Goal: Task Accomplishment & Management: Complete application form

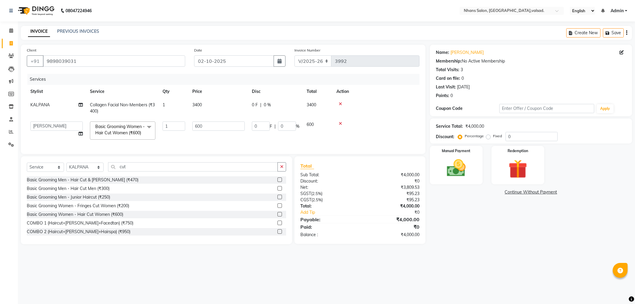
select select "3706"
select select "78123"
select select "service"
select select "17454"
click at [438, 164] on div "Manual Payment" at bounding box center [456, 165] width 55 height 40
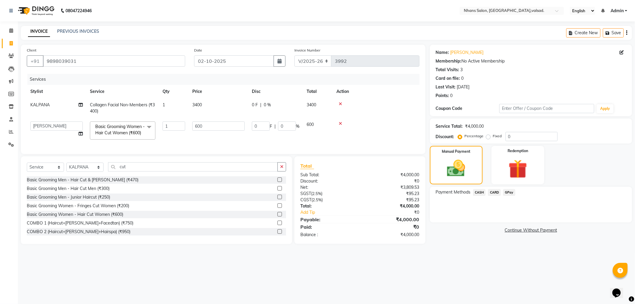
click at [479, 194] on span "CASH" at bounding box center [479, 192] width 13 height 7
click at [515, 221] on button "Add Payment" at bounding box center [564, 223] width 124 height 9
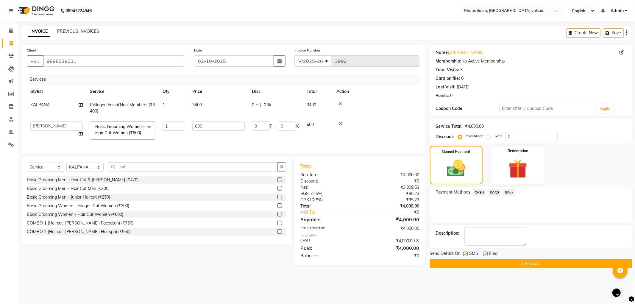
click at [506, 263] on button "Checkout" at bounding box center [531, 263] width 202 height 9
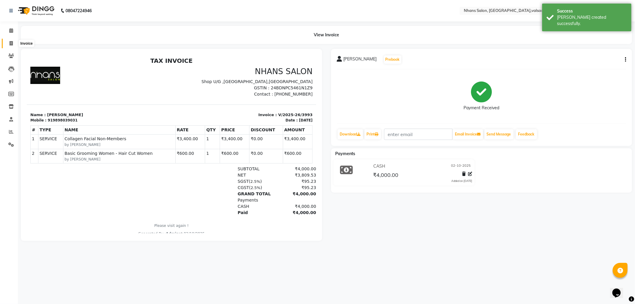
click at [11, 42] on icon at bounding box center [11, 43] width 3 height 4
select select "service"
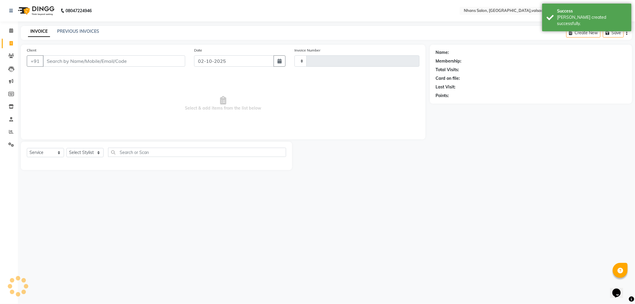
type input "3994"
select select "3706"
click at [46, 58] on input "Client" at bounding box center [114, 60] width 142 height 11
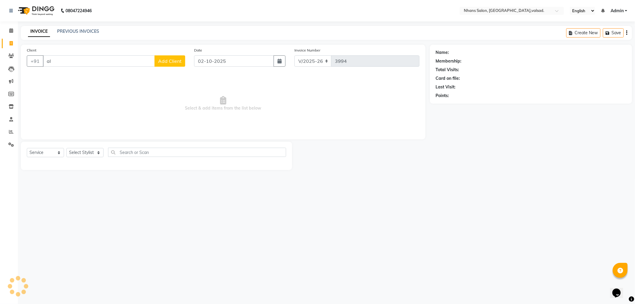
type input "a"
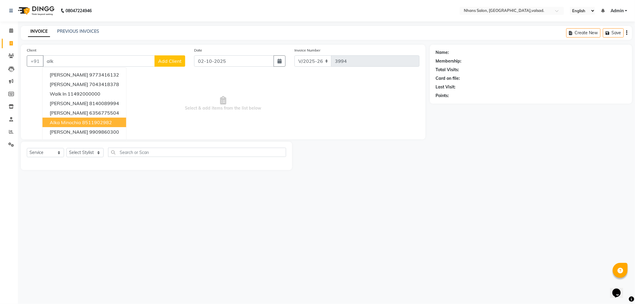
click at [85, 120] on ngb-highlight "8511902982" at bounding box center [97, 122] width 30 height 6
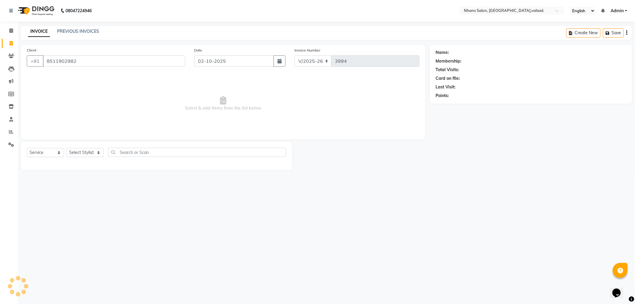
type input "8511902982"
select select "1: Object"
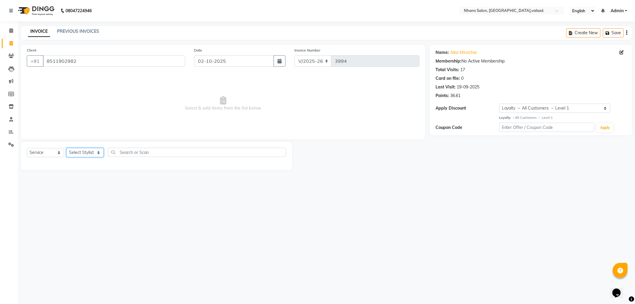
click at [95, 152] on select "Select Stylist [PERSON_NAME] DIVYA [PERSON_NAME] [PERSON_NAME] MEET OWAIS PALAK…" at bounding box center [84, 152] width 37 height 9
select select "78123"
click at [66, 148] on select "Select Stylist [PERSON_NAME] DIVYA [PERSON_NAME] [PERSON_NAME] MEET OWAIS PALAK…" at bounding box center [84, 152] width 37 height 9
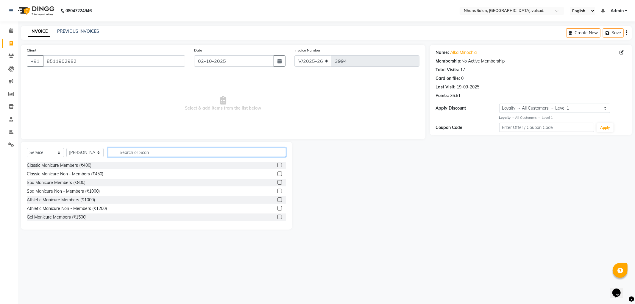
click at [139, 150] on input "text" at bounding box center [197, 152] width 178 height 9
type input "cut"
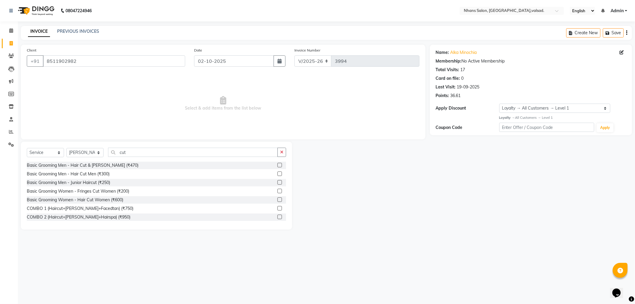
click at [277, 199] on label at bounding box center [279, 199] width 4 height 4
click at [277, 199] on input "checkbox" at bounding box center [279, 200] width 4 height 4
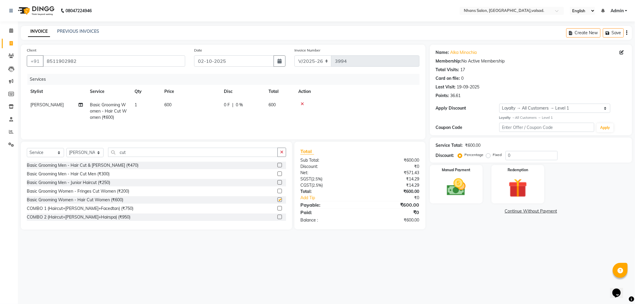
checkbox input "false"
click at [83, 151] on select "Select Stylist [PERSON_NAME] DIVYA [PERSON_NAME] [PERSON_NAME] MEET OWAIS PALAK…" at bounding box center [84, 152] width 37 height 9
select select "37208"
click at [66, 148] on select "Select Stylist [PERSON_NAME] DIVYA [PERSON_NAME] [PERSON_NAME] MEET OWAIS PALAK…" at bounding box center [84, 152] width 37 height 9
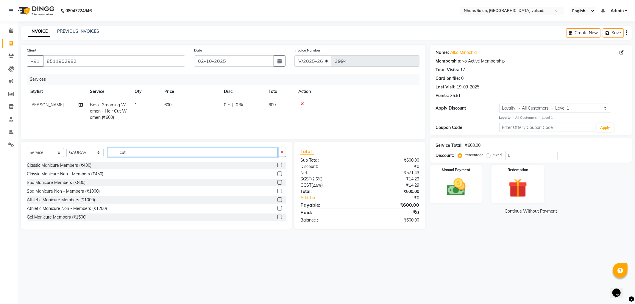
click at [139, 149] on input "cut" at bounding box center [193, 152] width 170 height 9
type input "cut"
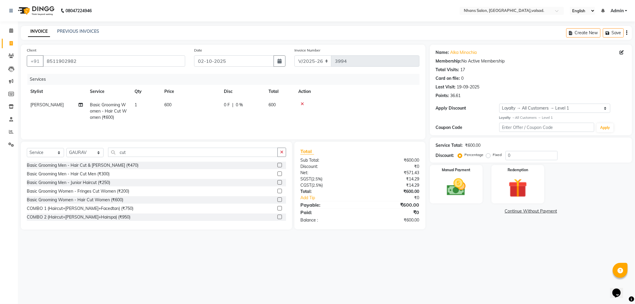
click at [277, 172] on label at bounding box center [279, 173] width 4 height 4
click at [277, 172] on input "checkbox" at bounding box center [279, 174] width 4 height 4
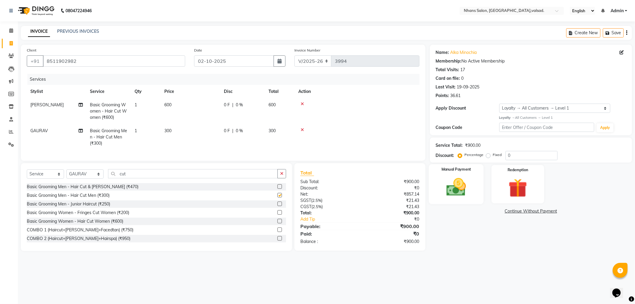
checkbox input "false"
click at [462, 185] on img at bounding box center [456, 187] width 32 height 23
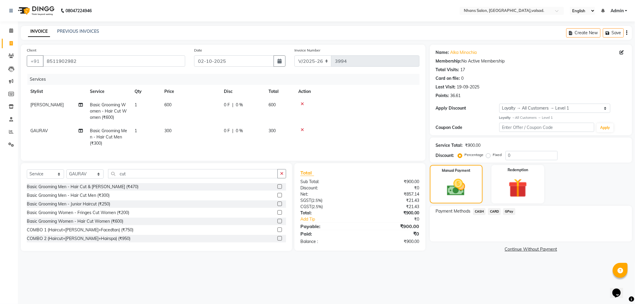
click at [475, 210] on span "CASH" at bounding box center [479, 211] width 13 height 7
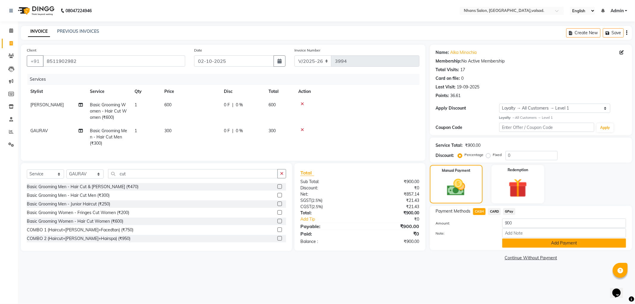
click at [525, 246] on button "Add Payment" at bounding box center [564, 242] width 124 height 9
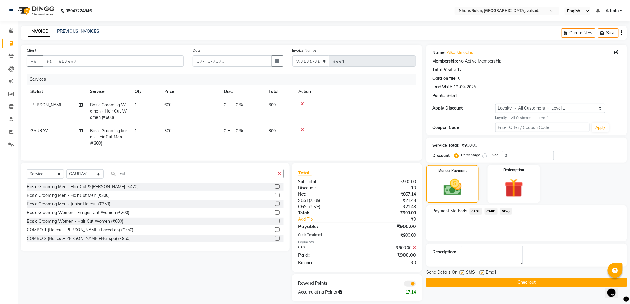
click at [525, 278] on button "Checkout" at bounding box center [526, 282] width 201 height 9
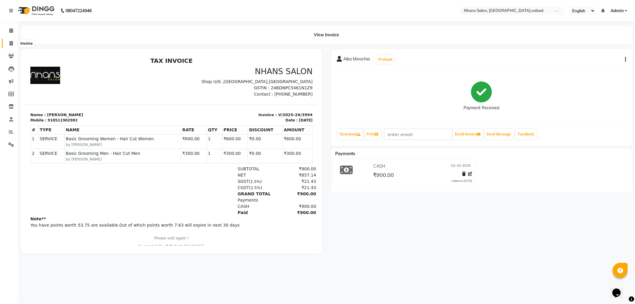
click at [11, 45] on icon at bounding box center [11, 43] width 3 height 4
select select "service"
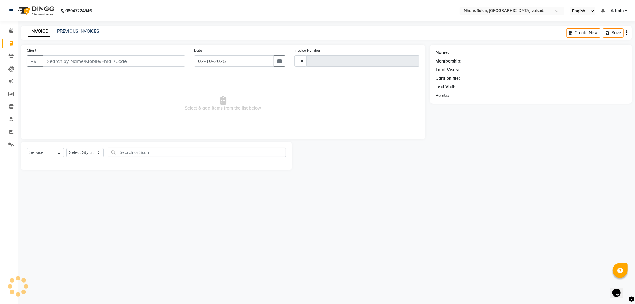
type input "3995"
select select "3706"
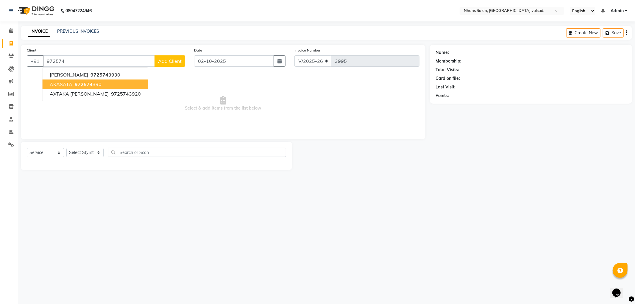
click at [103, 81] on button "AKASATA 972574 390" at bounding box center [95, 84] width 105 height 10
type input "972574390"
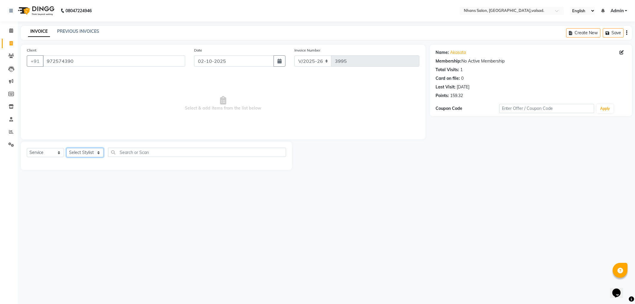
click at [91, 156] on select "Select Stylist [PERSON_NAME] DIVYA [PERSON_NAME] [PERSON_NAME] MEET OWAIS PALAK…" at bounding box center [84, 152] width 37 height 9
select select "17458"
click at [66, 148] on select "Select Stylist [PERSON_NAME] DIVYA [PERSON_NAME] [PERSON_NAME] MEET OWAIS PALAK…" at bounding box center [84, 152] width 37 height 9
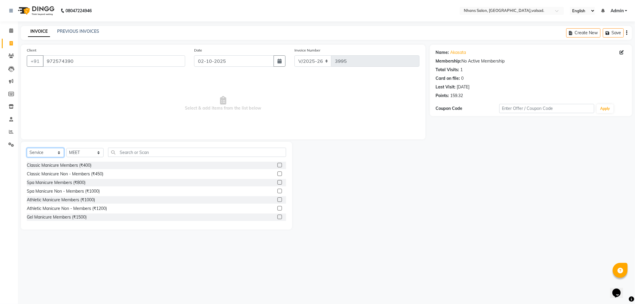
click at [54, 153] on select "Select Service Product Membership Package Voucher Prepaid Gift Card" at bounding box center [45, 152] width 37 height 9
select select "product"
click at [27, 148] on select "Select Service Product Membership Package Voucher Prepaid Gift Card" at bounding box center [45, 152] width 37 height 9
click at [153, 147] on div "Select Service Product Membership Package Voucher Prepaid Gift Card Select Styl…" at bounding box center [156, 186] width 271 height 88
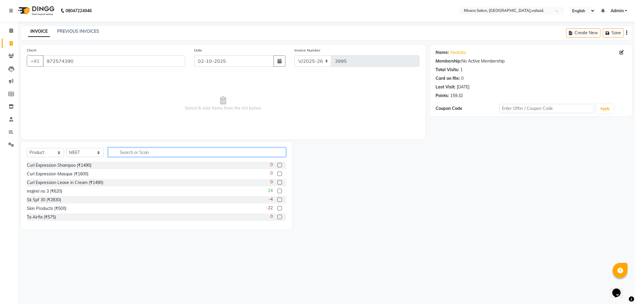
click at [152, 151] on input "text" at bounding box center [197, 152] width 178 height 9
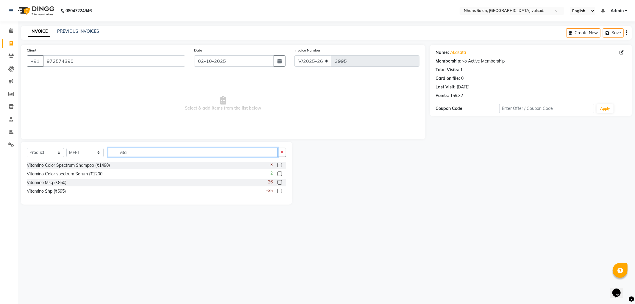
type input "vita"
click at [280, 164] on label at bounding box center [279, 165] width 4 height 4
click at [280, 164] on input "checkbox" at bounding box center [279, 165] width 4 height 4
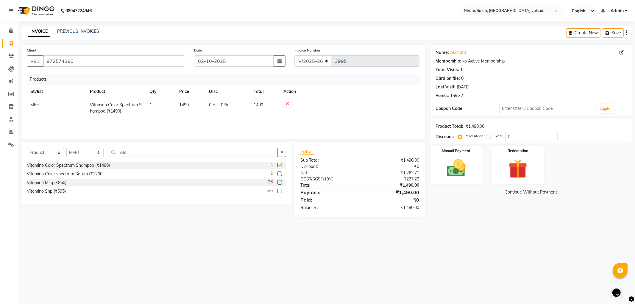
checkbox input "false"
click at [134, 154] on input "vita" at bounding box center [193, 152] width 170 height 9
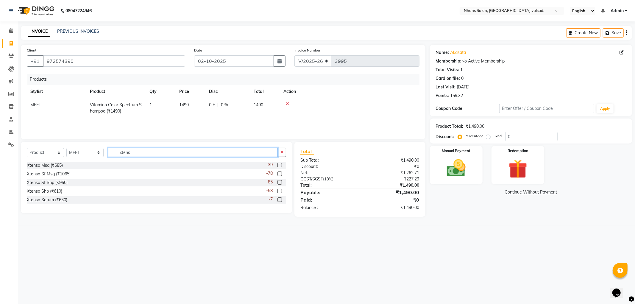
type input "xtens"
click at [280, 174] on label at bounding box center [279, 173] width 4 height 4
click at [280, 174] on input "checkbox" at bounding box center [279, 174] width 4 height 4
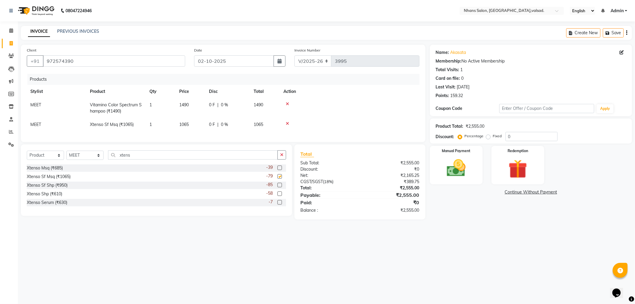
checkbox input "false"
click at [185, 124] on span "1065" at bounding box center [184, 124] width 10 height 5
select select "17458"
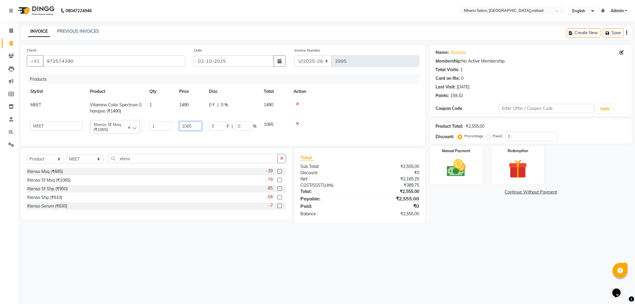
click at [185, 124] on input "1065" at bounding box center [190, 125] width 23 height 9
type input "1290"
click at [203, 131] on td "1290" at bounding box center [191, 126] width 30 height 17
select select "17458"
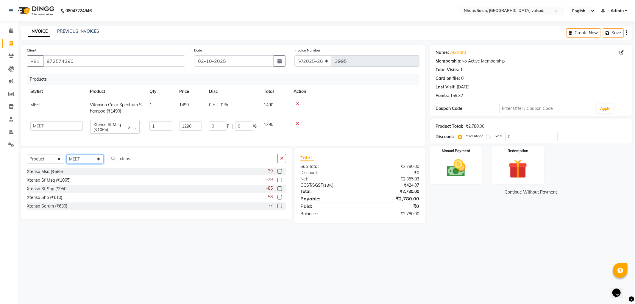
click at [79, 161] on select "Select Stylist [PERSON_NAME] DIVYA [PERSON_NAME] [PERSON_NAME] MEET OWAIS PALAK…" at bounding box center [84, 159] width 37 height 9
select select "84469"
click at [66, 158] on select "Select Stylist [PERSON_NAME] DIVYA [PERSON_NAME] [PERSON_NAME] MEET OWAIS PALAK…" at bounding box center [84, 159] width 37 height 9
click at [57, 164] on select "Select Service Product Membership Package Voucher Prepaid Gift Card" at bounding box center [45, 159] width 37 height 9
select select "service"
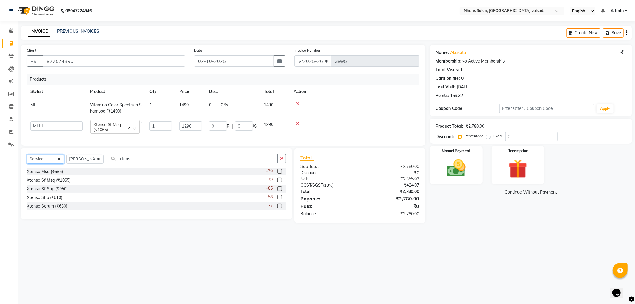
click at [27, 158] on select "Select Service Product Membership Package Voucher Prepaid Gift Card" at bounding box center [45, 159] width 37 height 9
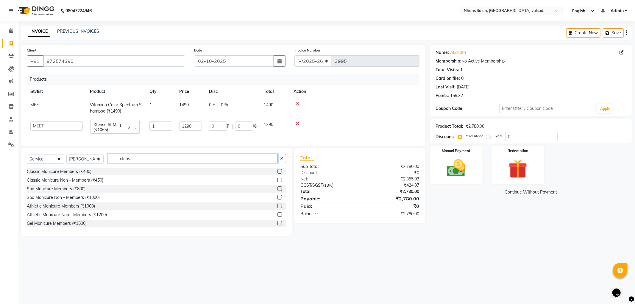
click at [151, 163] on input "xtens" at bounding box center [193, 158] width 170 height 9
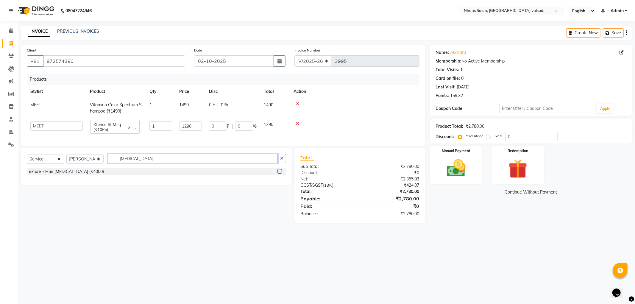
type input "[MEDICAL_DATA]"
click at [278, 174] on label at bounding box center [279, 171] width 4 height 4
click at [278, 174] on input "checkbox" at bounding box center [279, 172] width 4 height 4
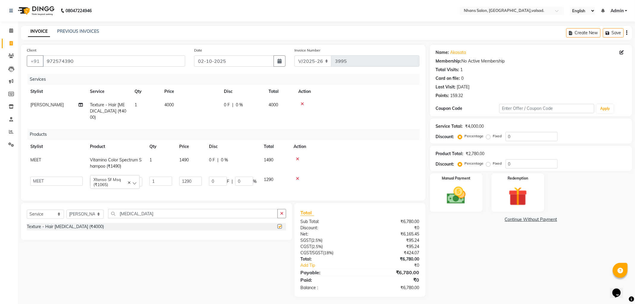
checkbox input "false"
click at [170, 103] on span "4000" at bounding box center [169, 104] width 10 height 5
select select "84469"
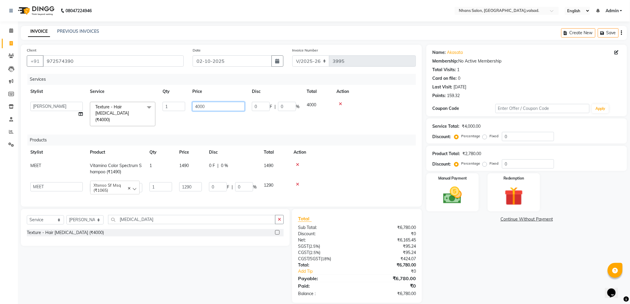
click at [197, 103] on input "4000" at bounding box center [218, 106] width 52 height 9
type input "5000"
click at [224, 135] on div "Products" at bounding box center [225, 140] width 397 height 11
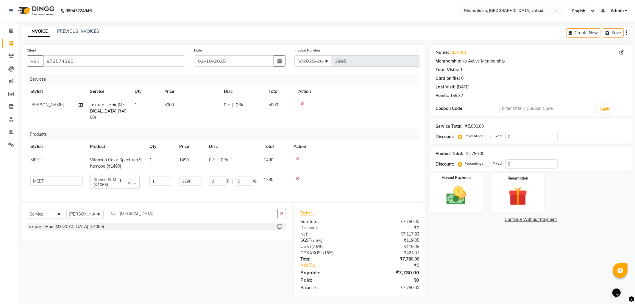
click at [448, 182] on div "Manual Payment" at bounding box center [456, 192] width 55 height 40
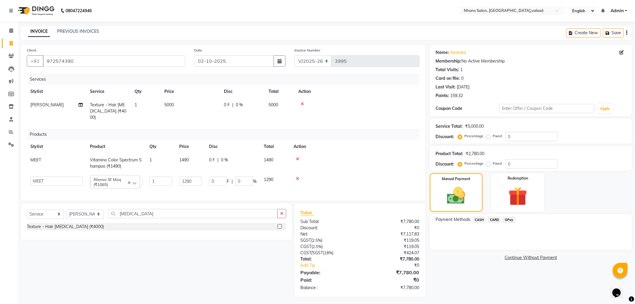
click at [512, 219] on span "GPay" at bounding box center [509, 219] width 12 height 7
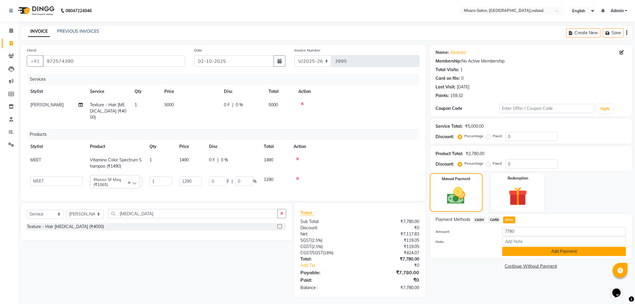
click at [518, 248] on button "Add Payment" at bounding box center [564, 251] width 124 height 9
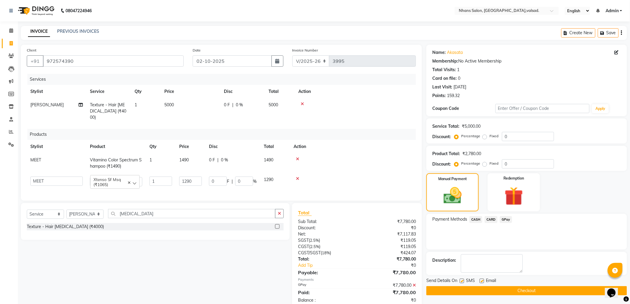
click at [519, 291] on button "Checkout" at bounding box center [526, 290] width 201 height 9
